Goal: Transaction & Acquisition: Book appointment/travel/reservation

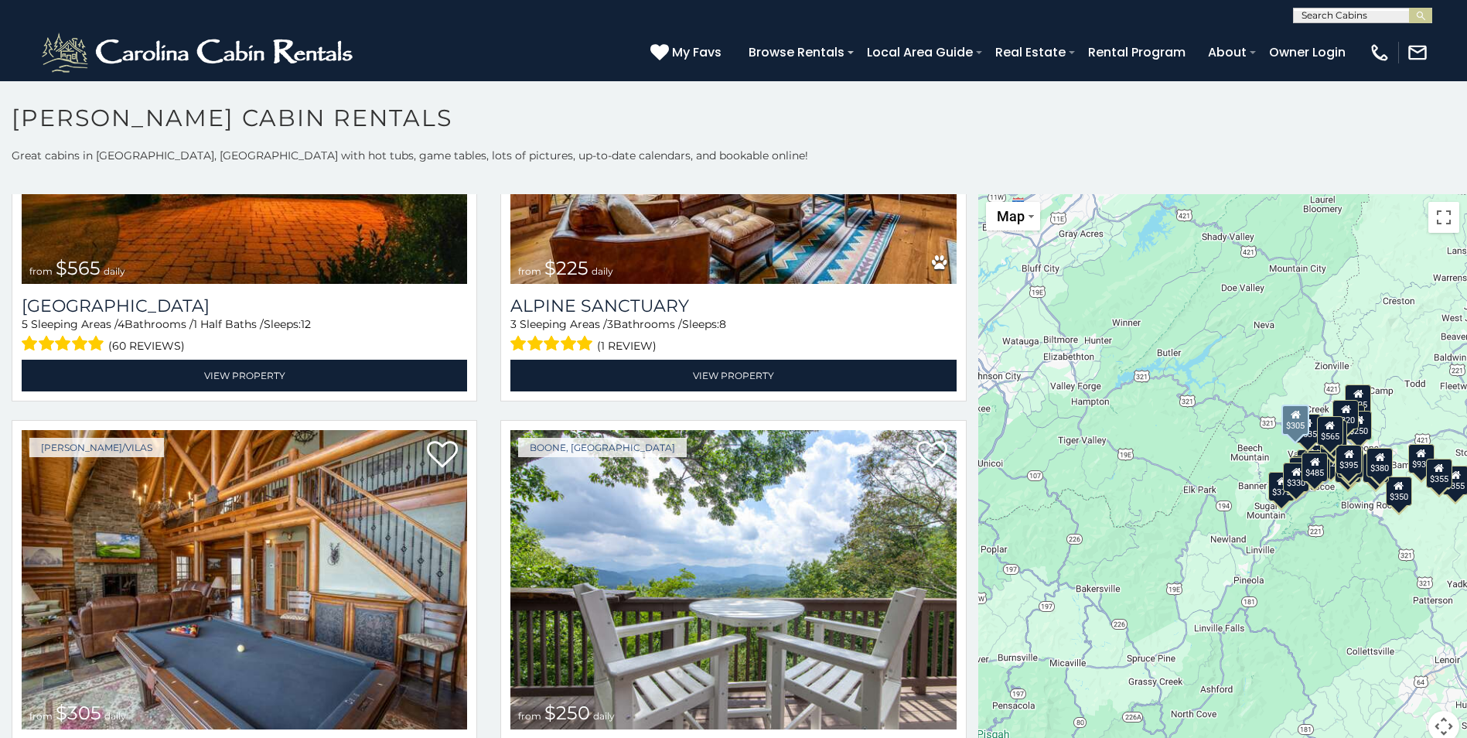
scroll to position [3634, 0]
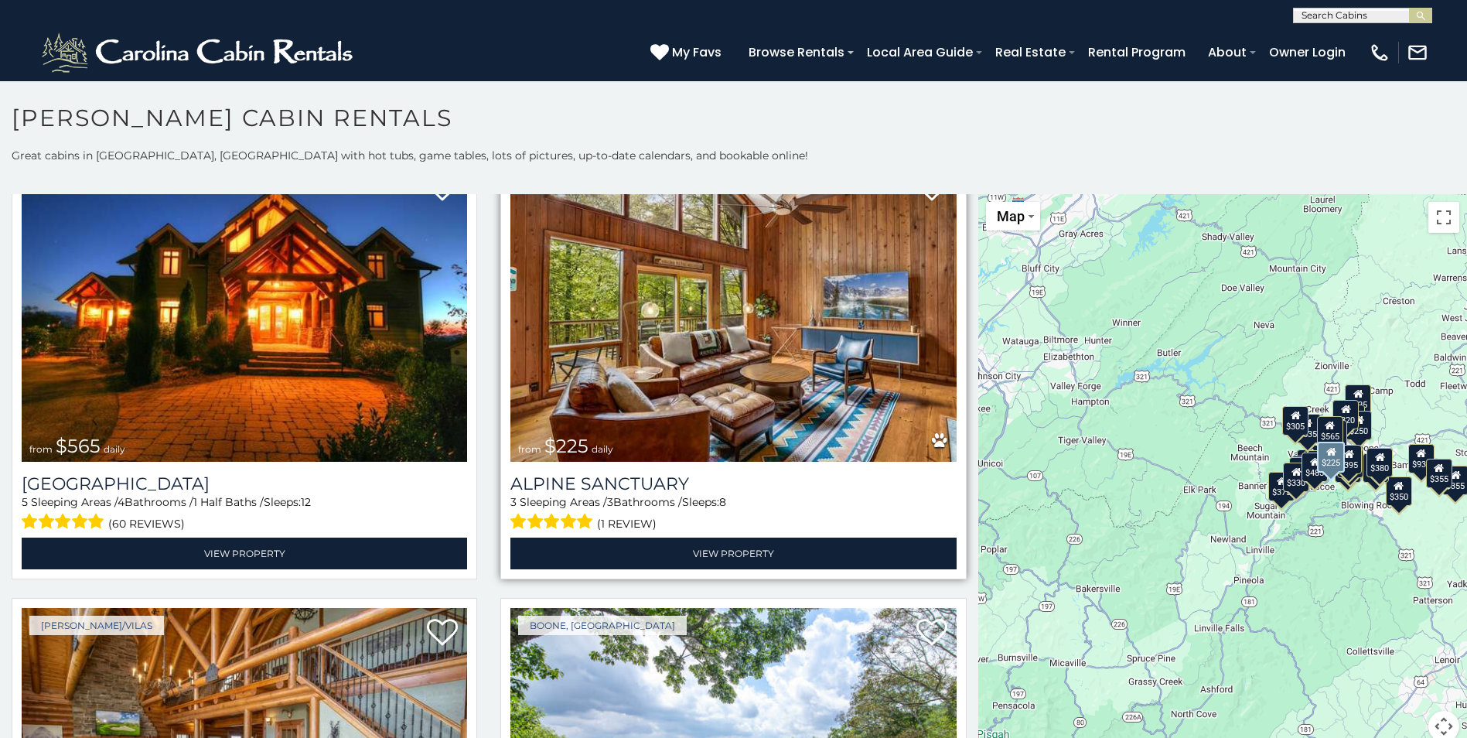
click at [622, 342] on img at bounding box center [732, 312] width 445 height 298
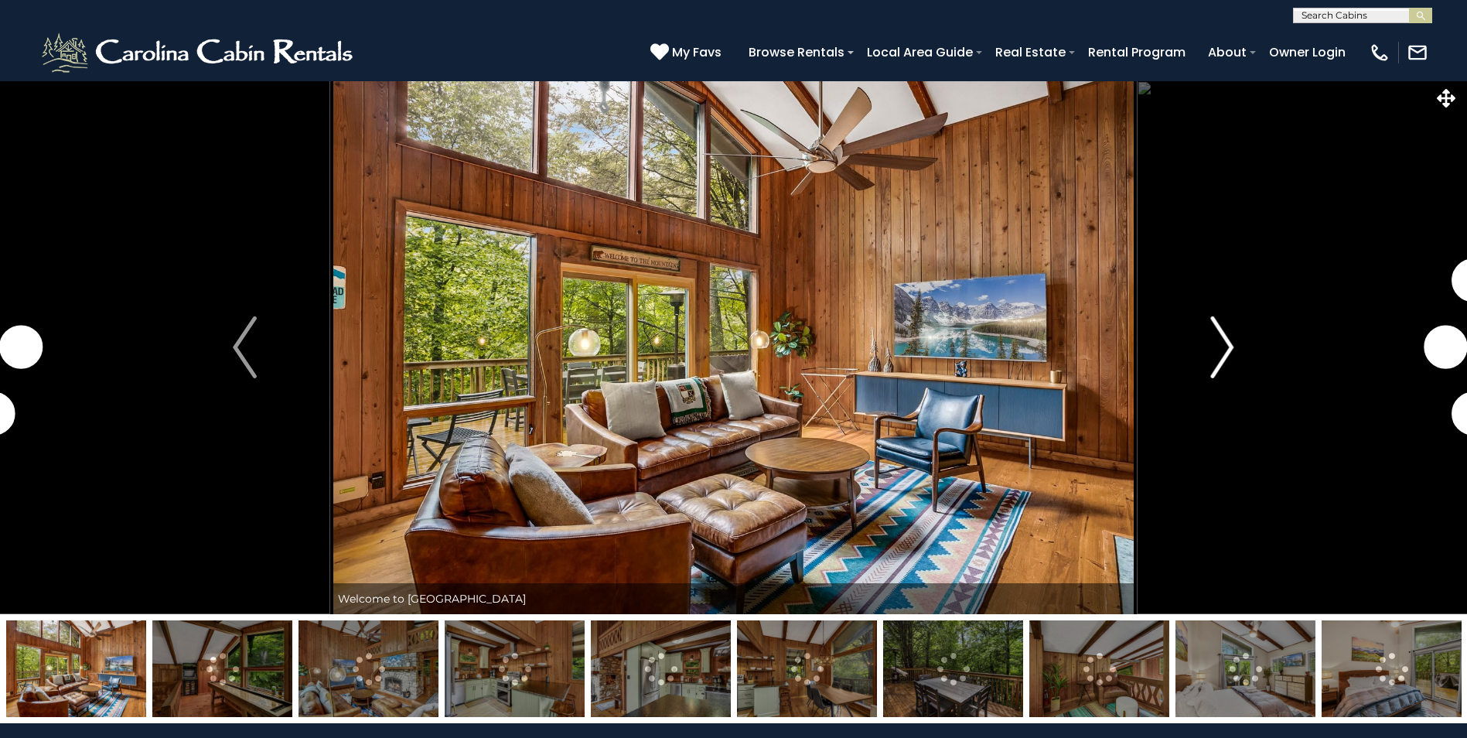
click at [1214, 350] on img "Next" at bounding box center [1221, 347] width 23 height 62
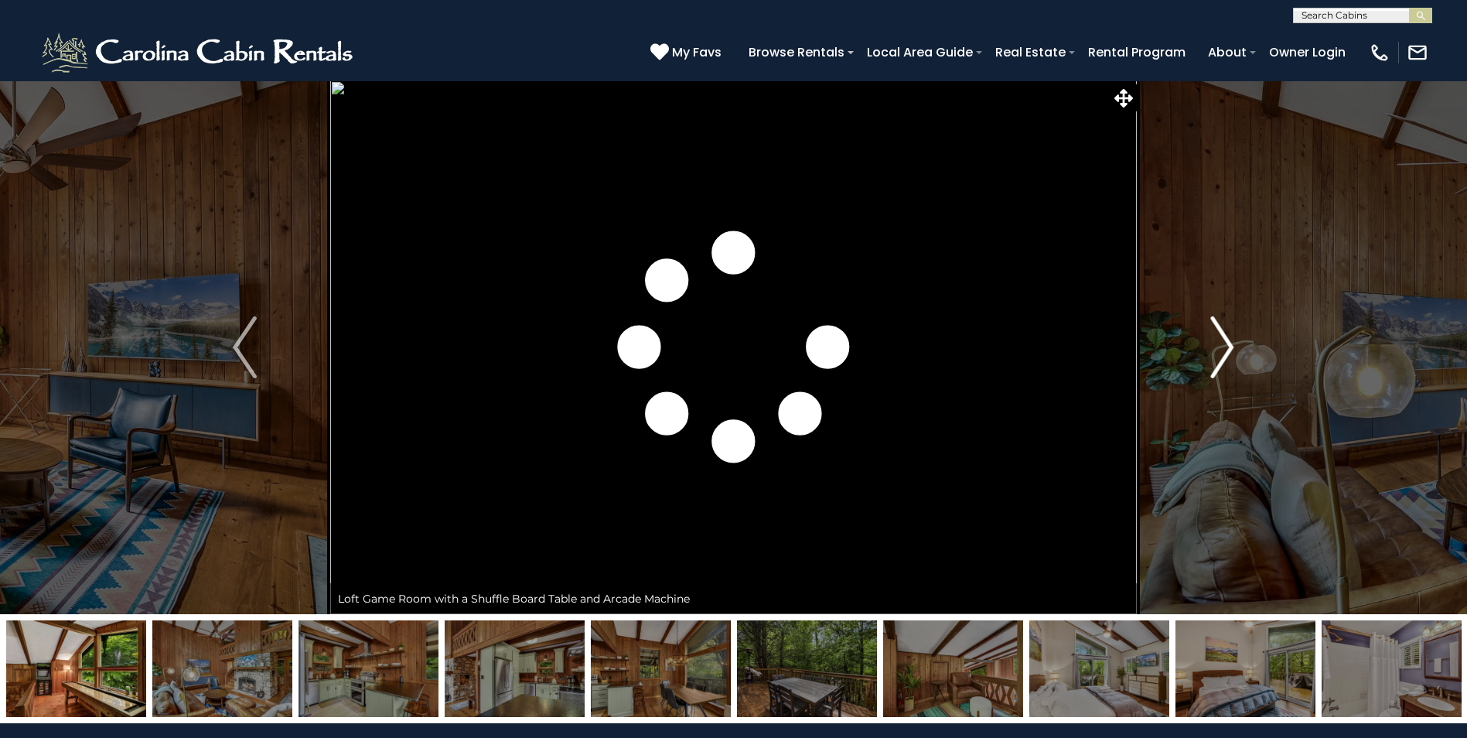
click at [1220, 350] on img "Next" at bounding box center [1221, 347] width 23 height 62
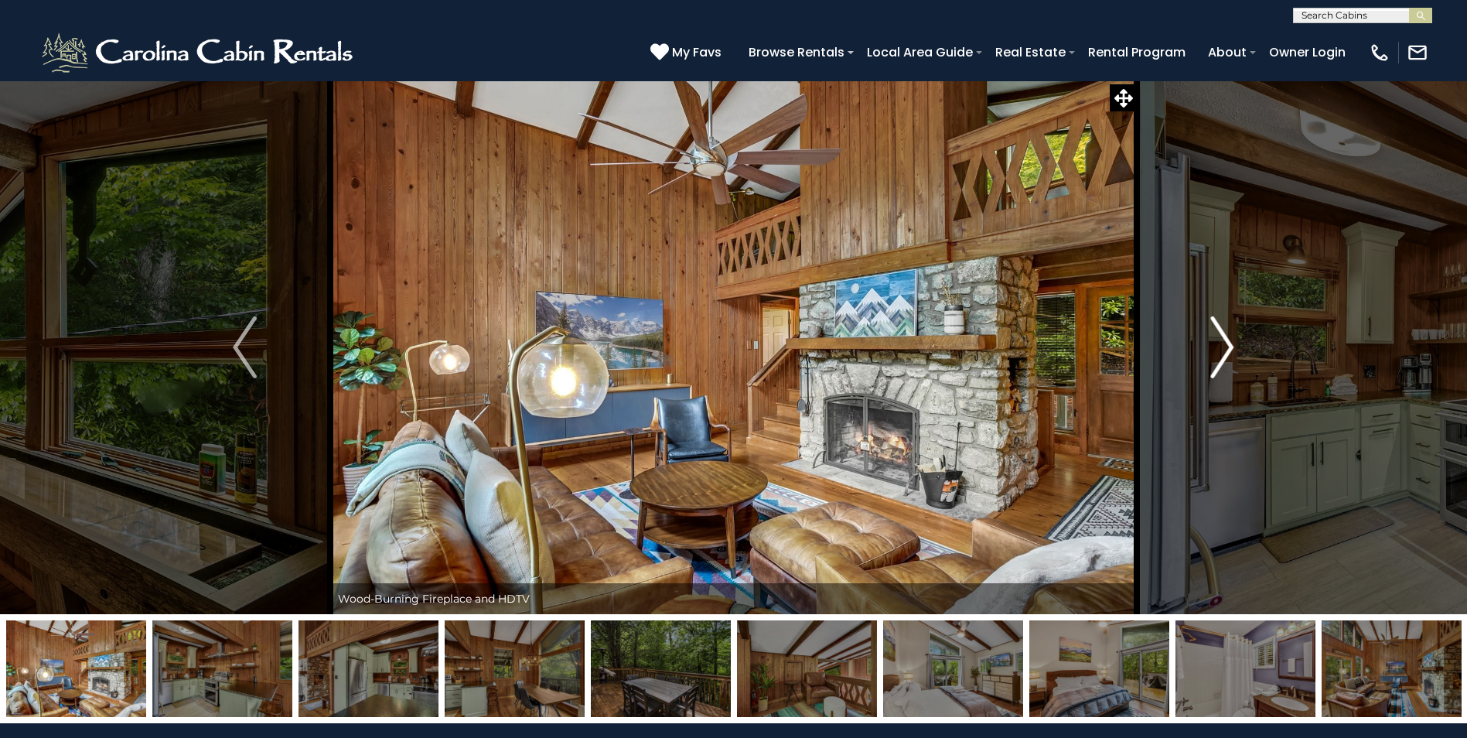
click at [1219, 349] on img "Next" at bounding box center [1221, 347] width 23 height 62
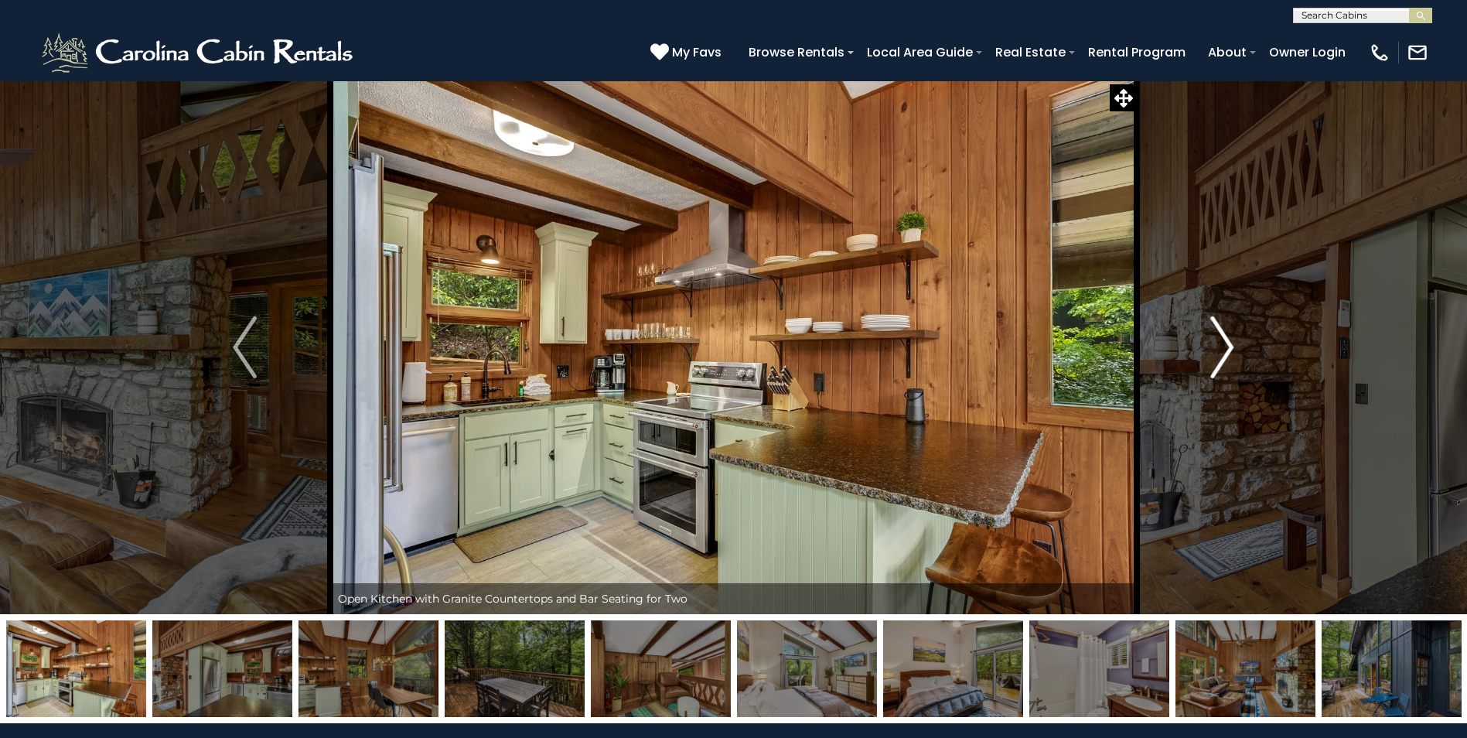
click at [1219, 349] on img "Next" at bounding box center [1221, 347] width 23 height 62
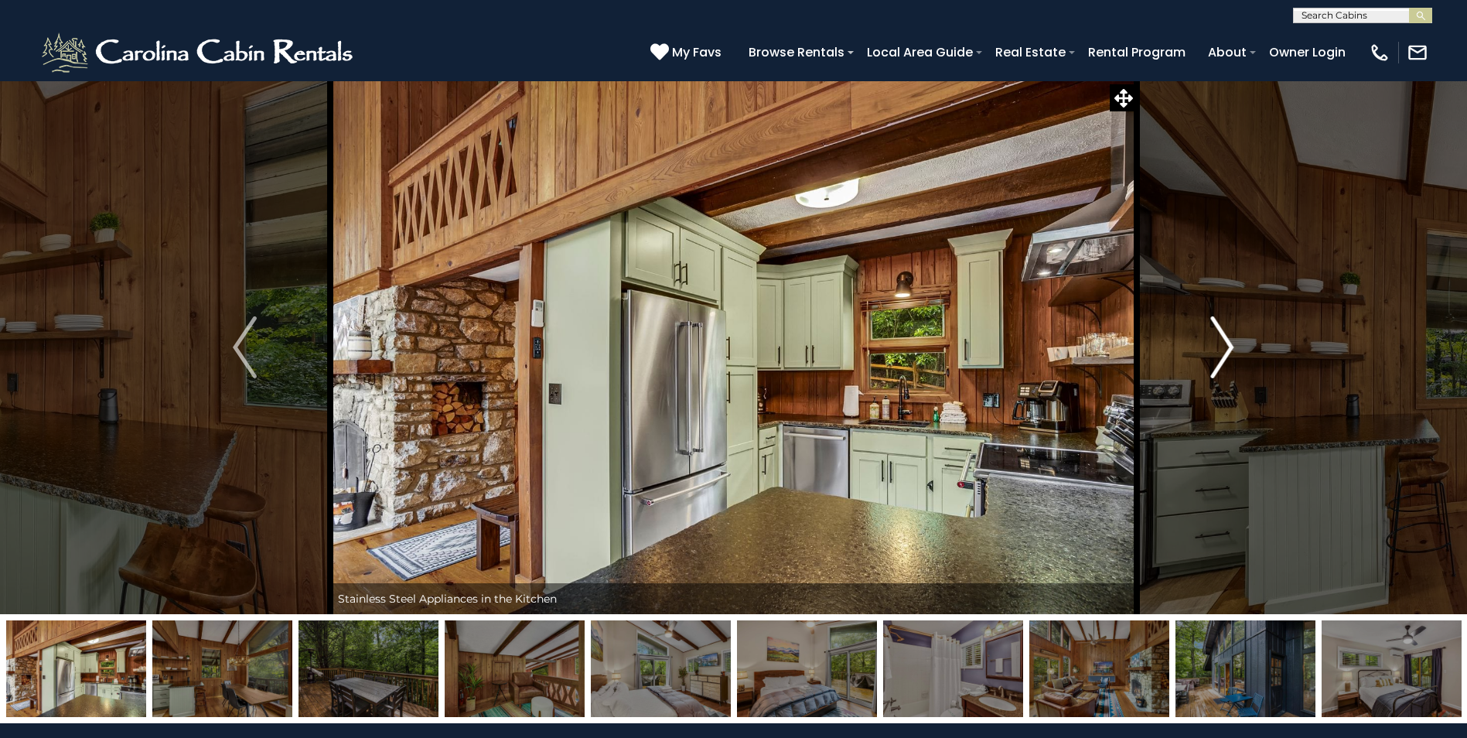
click at [1218, 349] on img "Next" at bounding box center [1221, 347] width 23 height 62
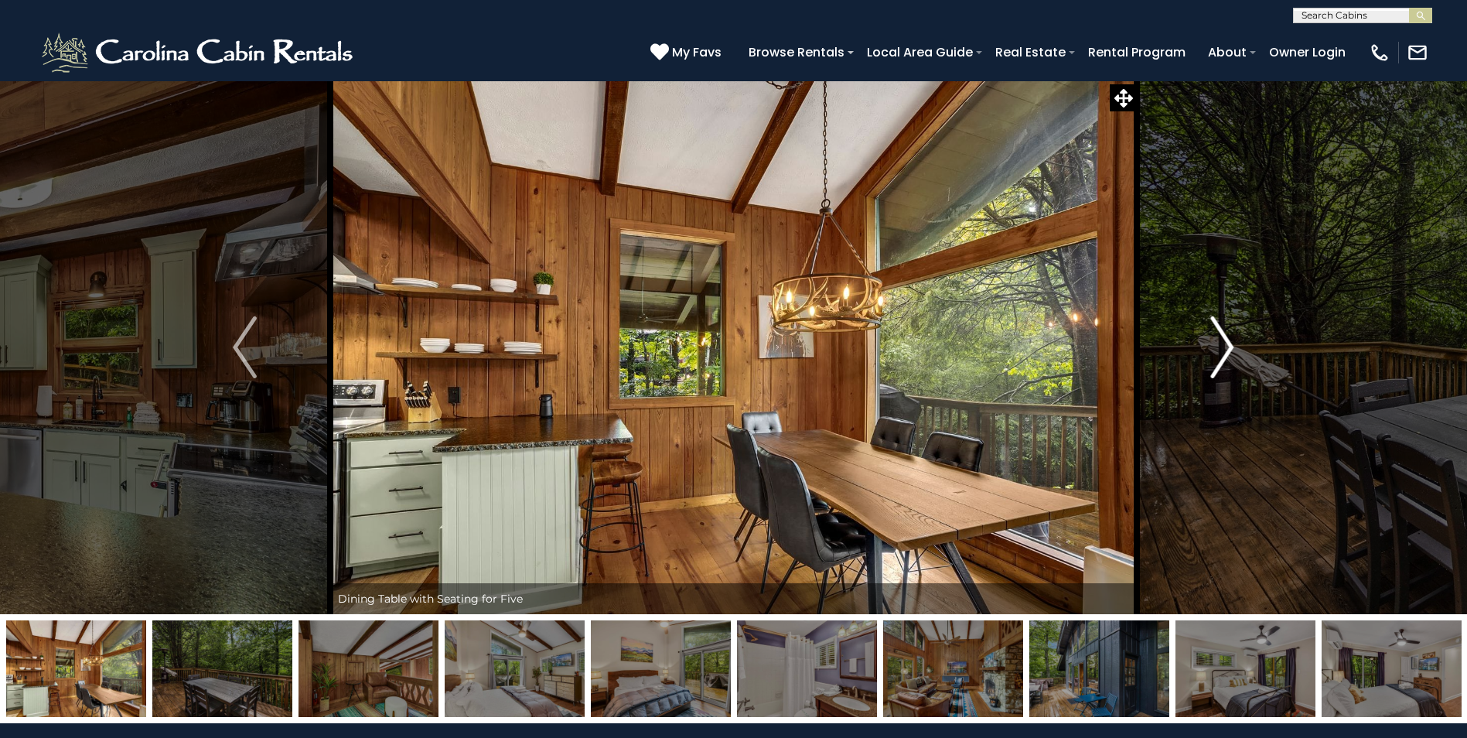
click at [1218, 349] on img "Next" at bounding box center [1221, 347] width 23 height 62
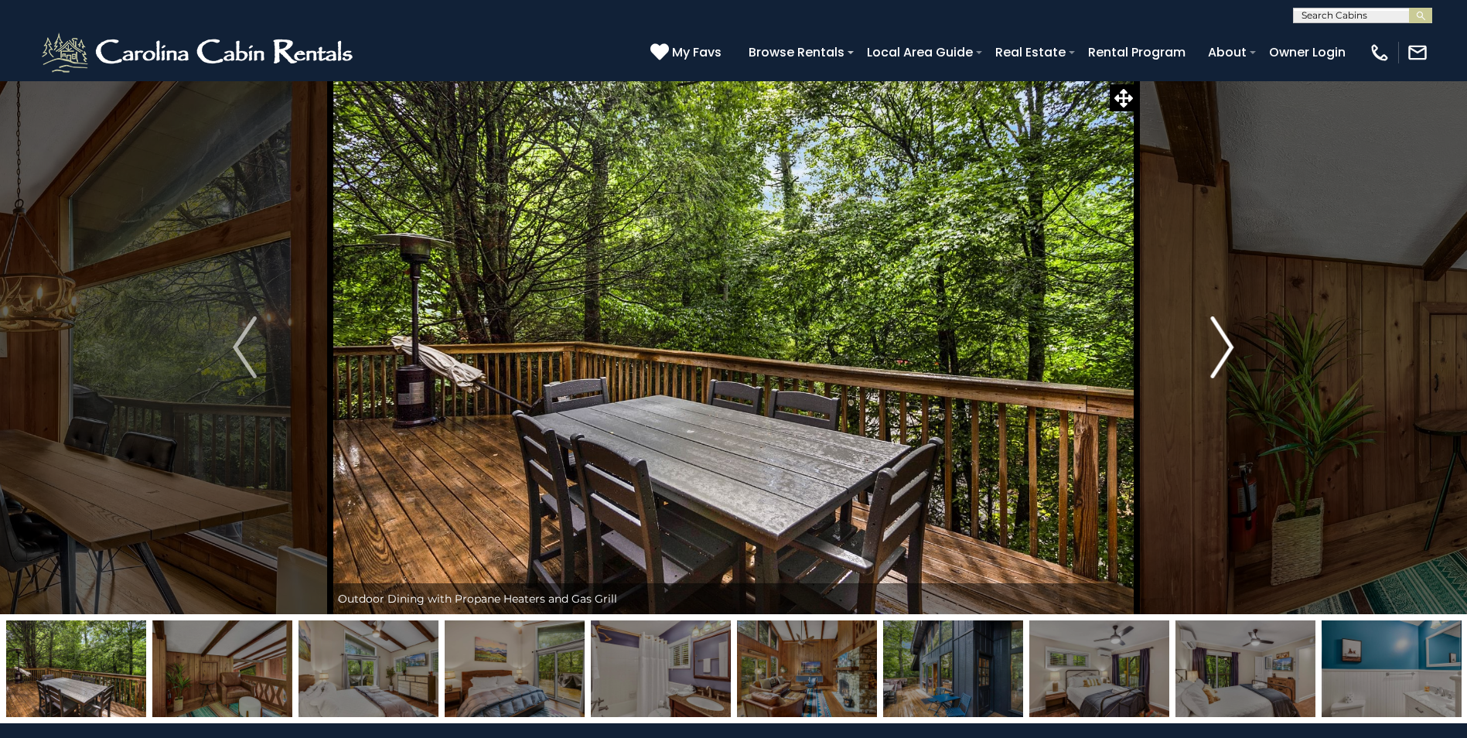
click at [1216, 349] on img "Next" at bounding box center [1221, 347] width 23 height 62
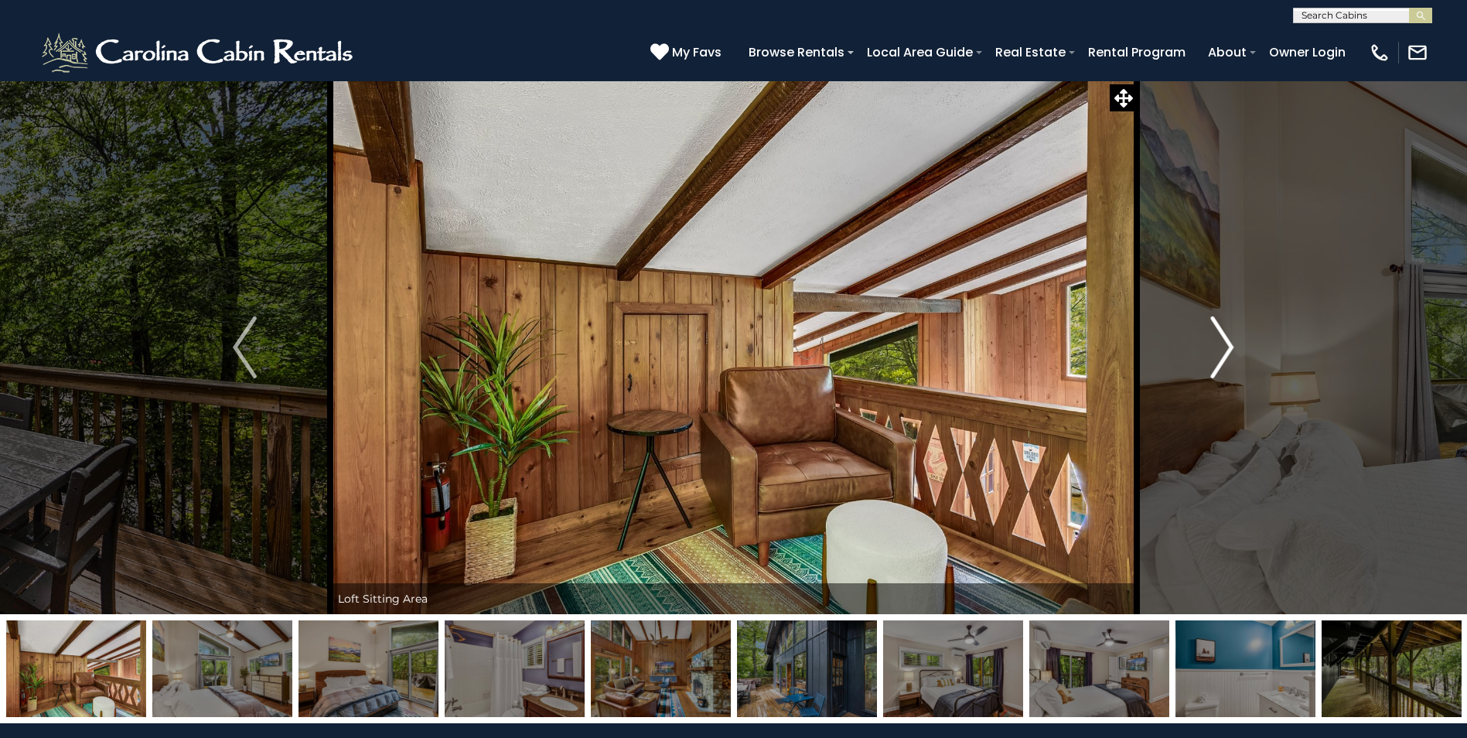
click at [1216, 349] on img "Next" at bounding box center [1221, 347] width 23 height 62
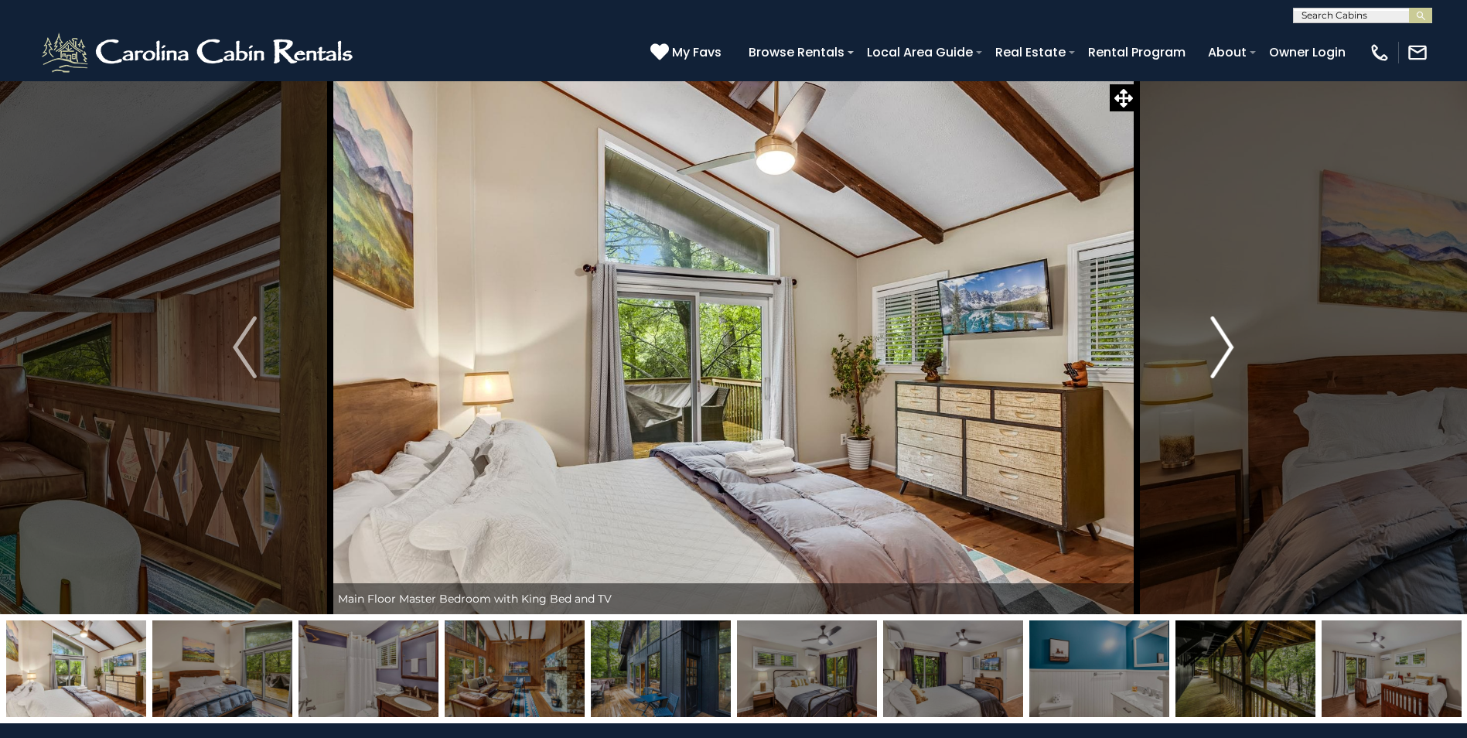
click at [1216, 349] on img "Next" at bounding box center [1221, 347] width 23 height 62
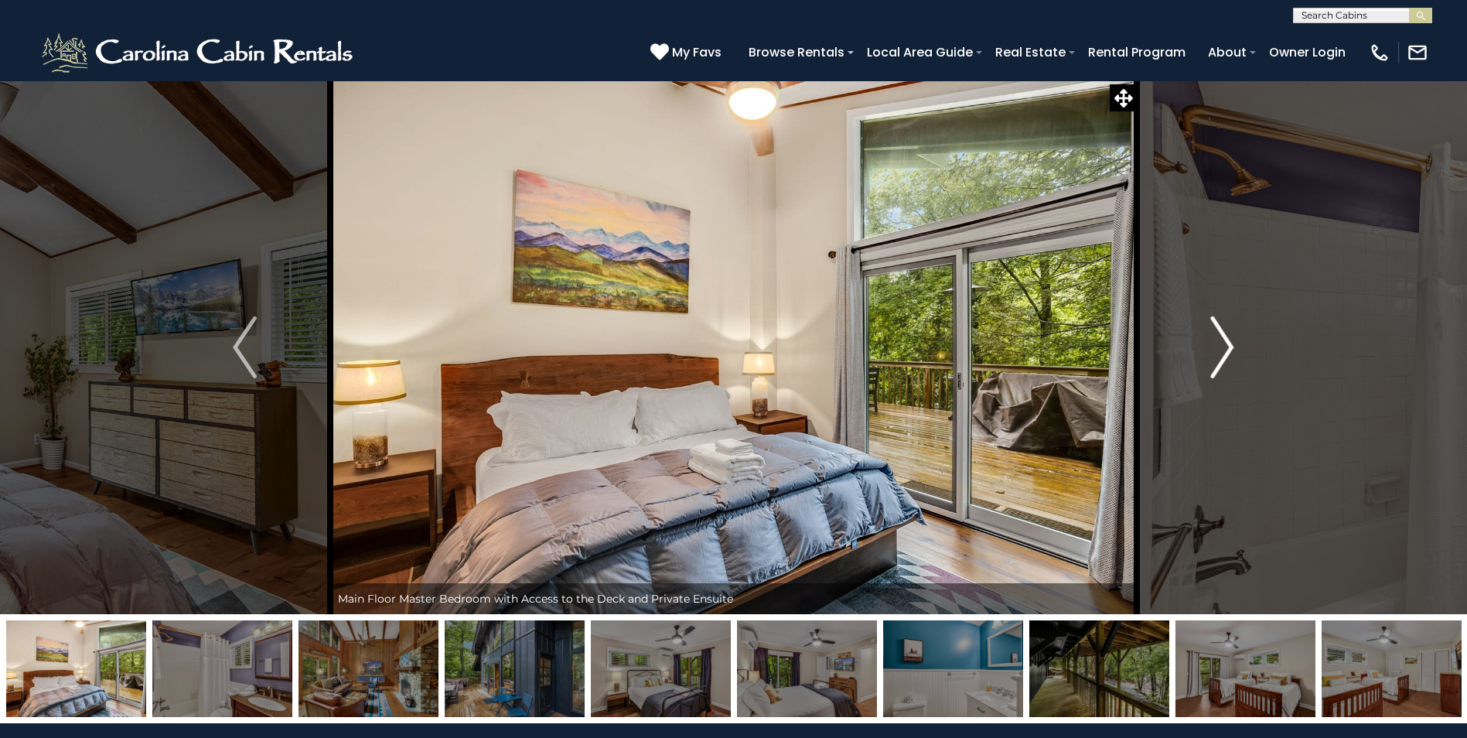
click at [1216, 349] on img "Next" at bounding box center [1221, 347] width 23 height 62
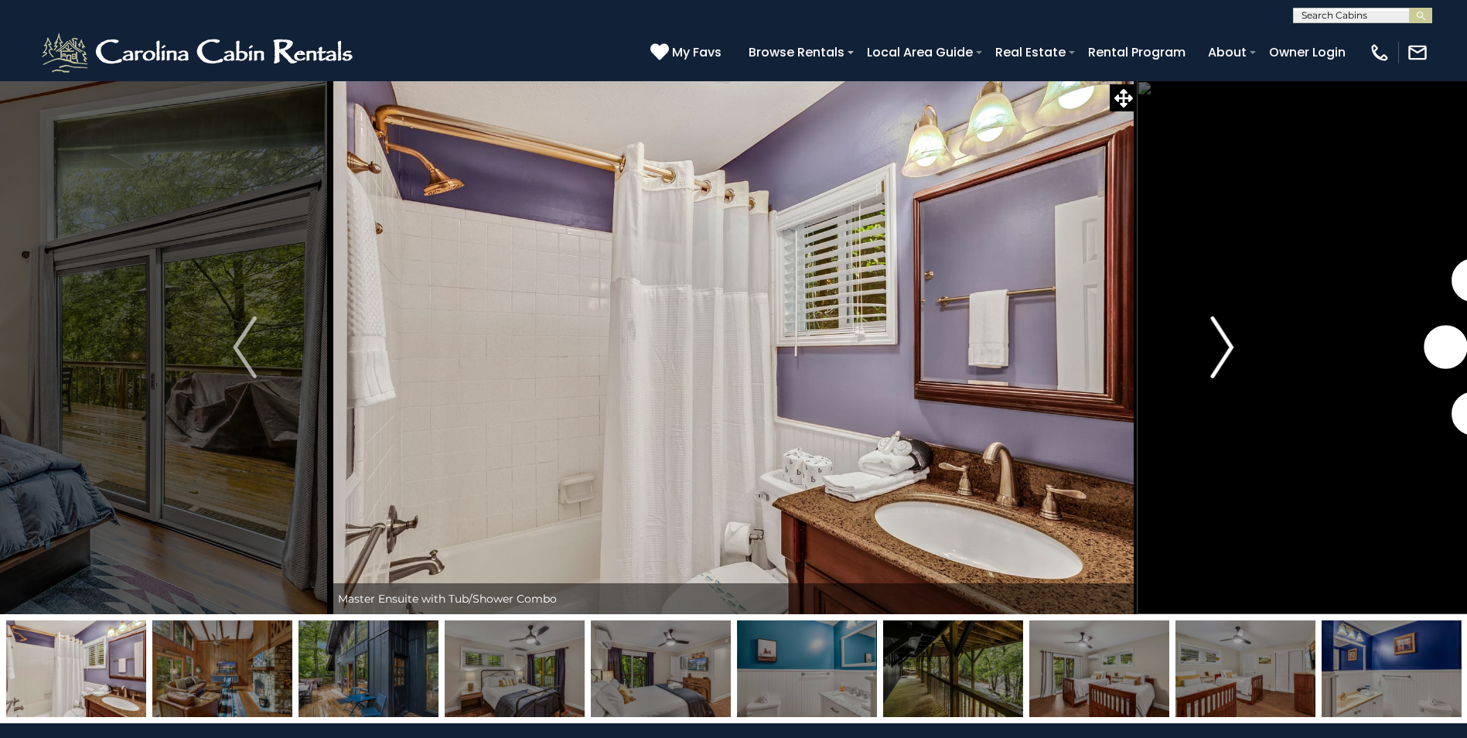
click at [1216, 349] on img "Next" at bounding box center [1221, 347] width 23 height 62
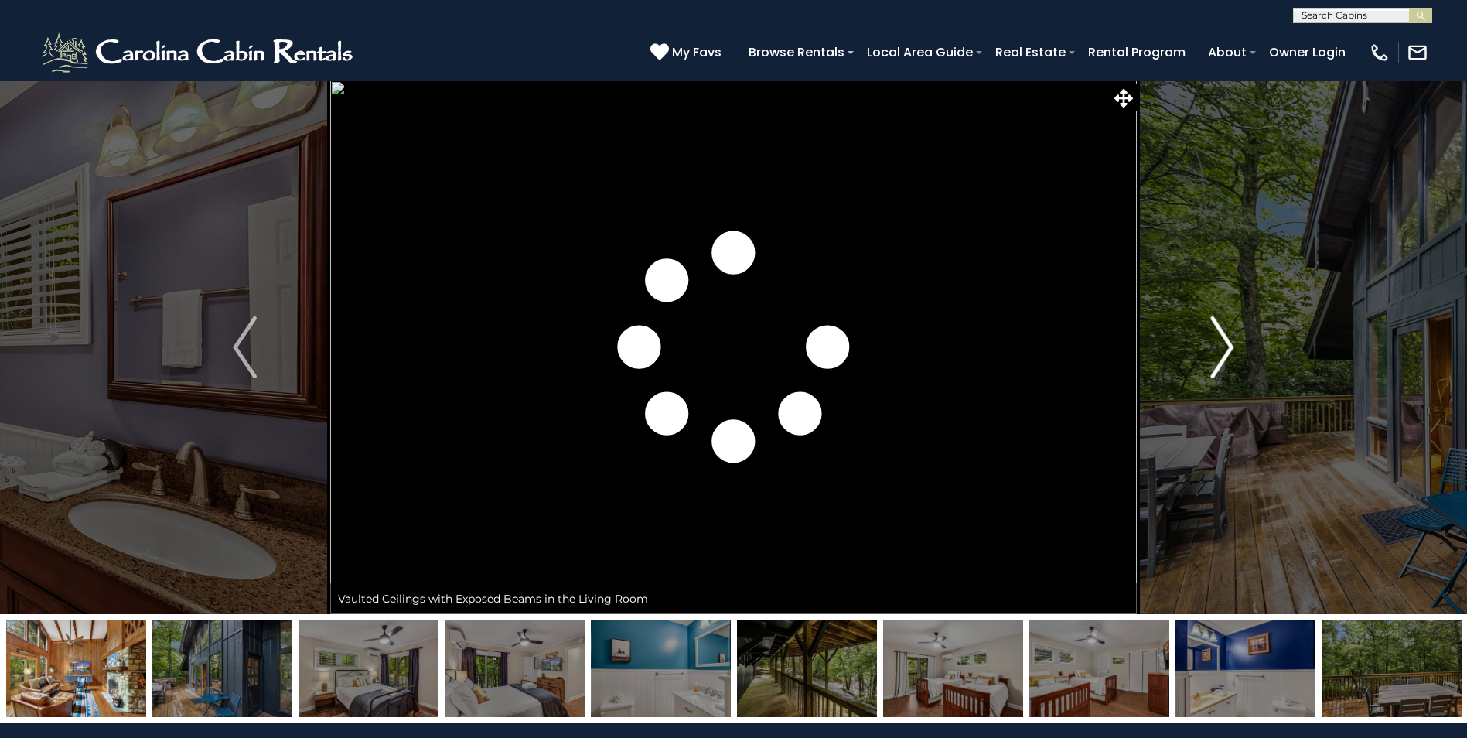
click at [1216, 349] on img "Next" at bounding box center [1221, 347] width 23 height 62
